Goal: Task Accomplishment & Management: Manage account settings

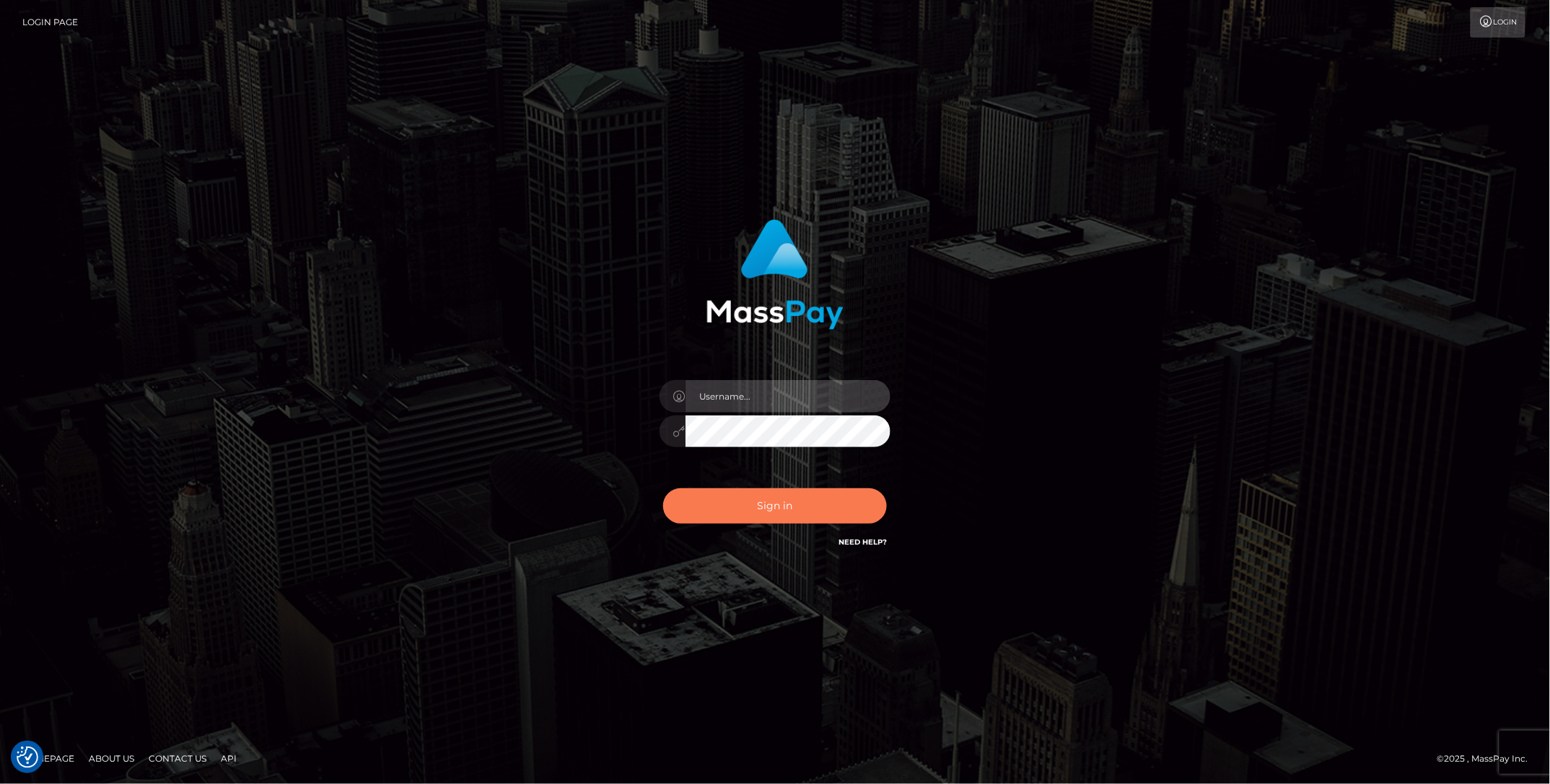
type input "lovely.ace"
click at [723, 520] on button "Sign in" at bounding box center [775, 506] width 224 height 35
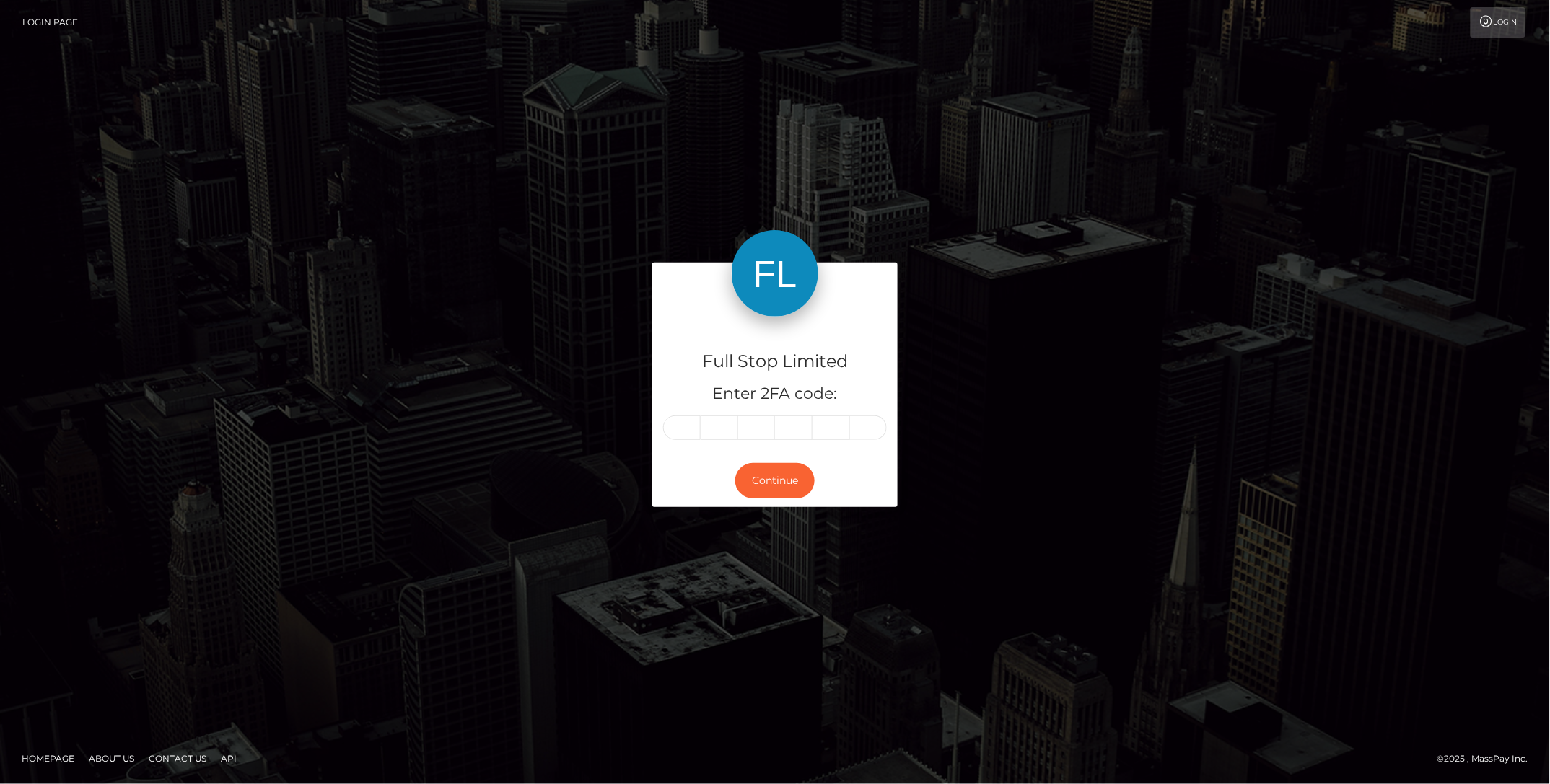
click at [689, 436] on input "text" at bounding box center [682, 428] width 38 height 25
type input "2"
type input "9"
type input "8"
type input "5"
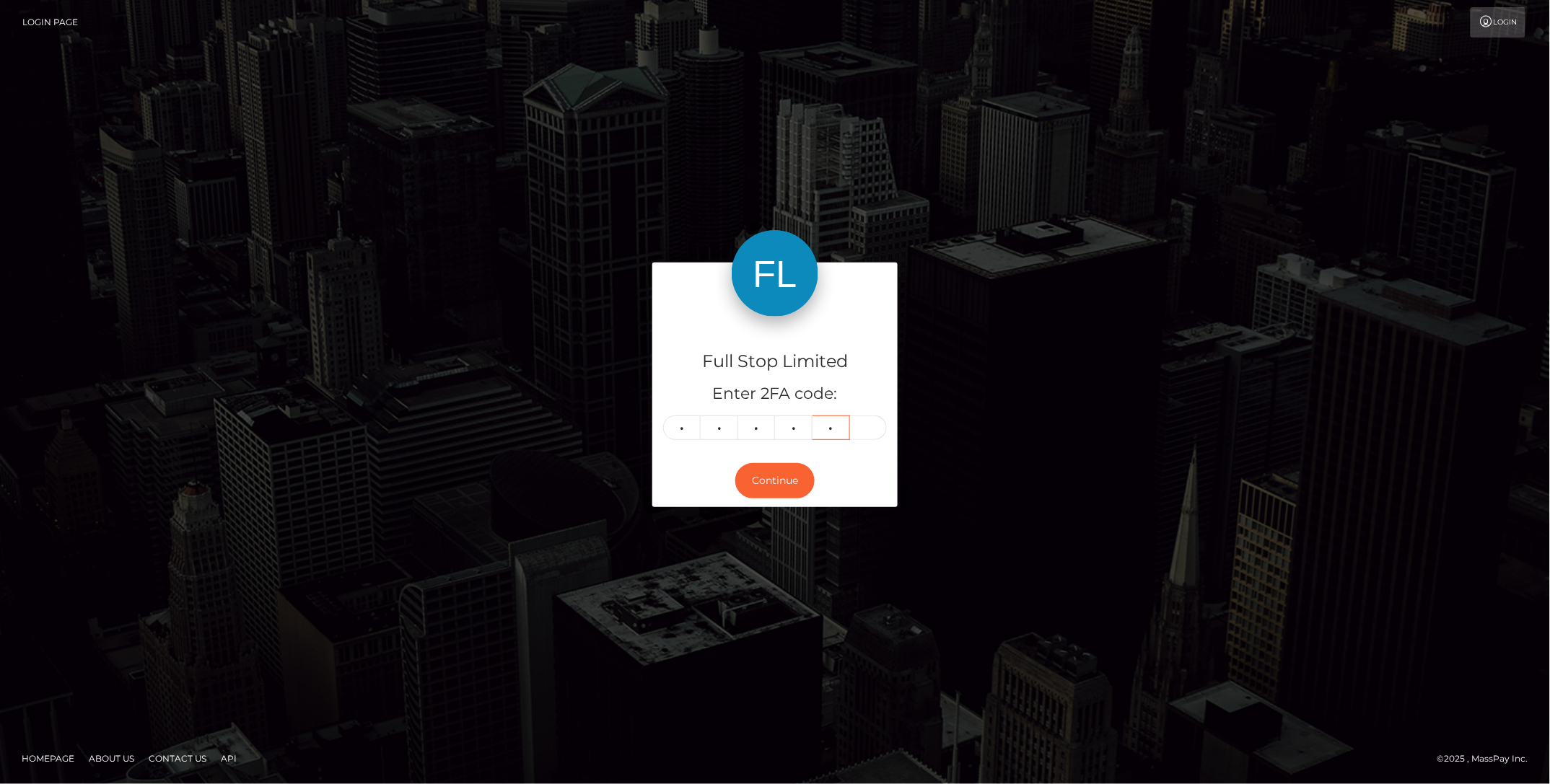
type input "0"
type input "9"
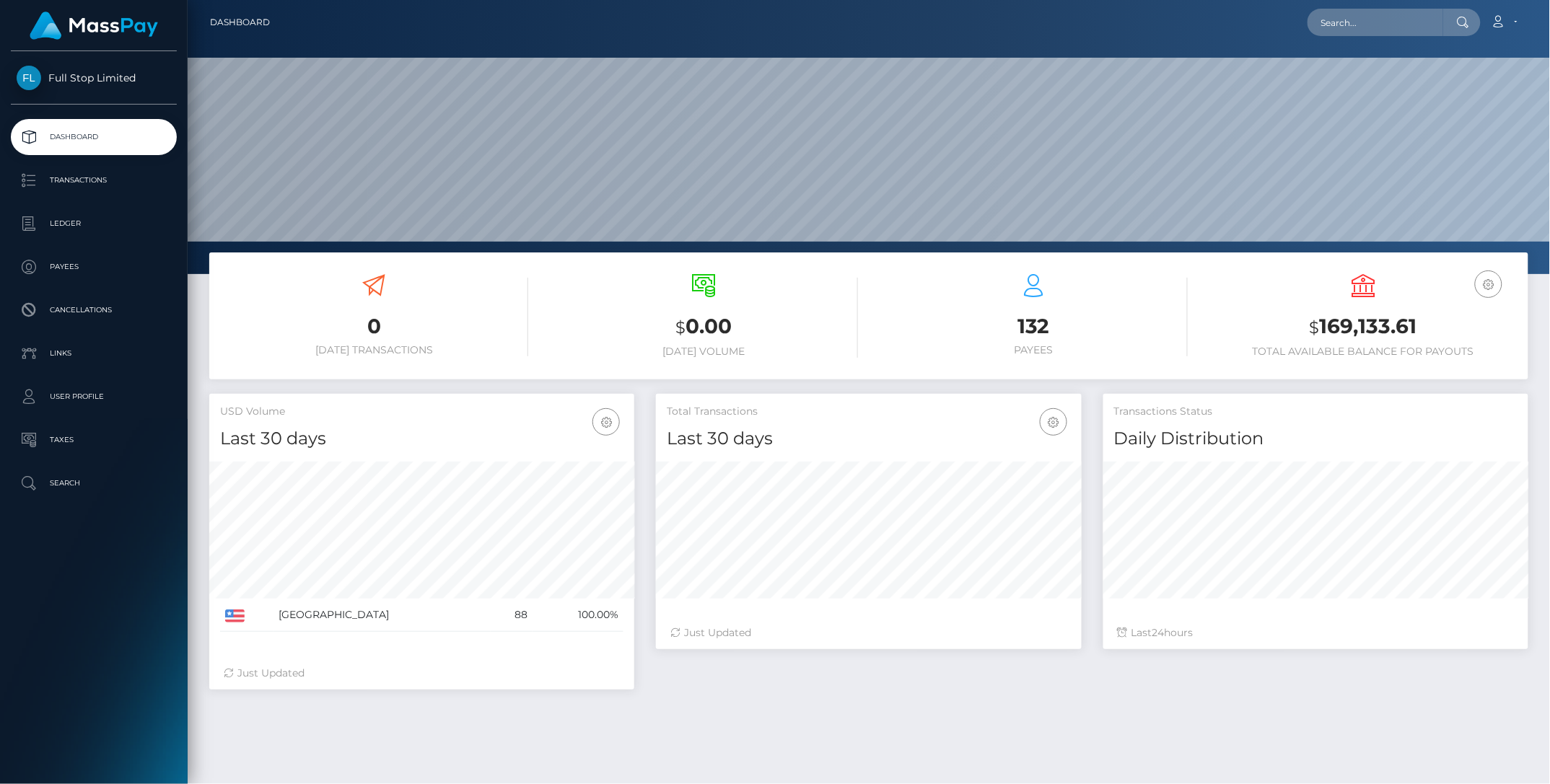
scroll to position [255, 424]
drag, startPoint x: 1443, startPoint y: 334, endPoint x: 1322, endPoint y: 332, distance: 121.0
click at [1322, 332] on h3 "$ 169,133.61" at bounding box center [1363, 327] width 308 height 29
copy h3 "169,133.61"
